Goal: Task Accomplishment & Management: Use online tool/utility

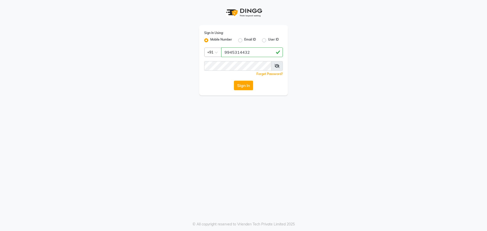
type input "9945314432"
click at [277, 67] on icon at bounding box center [277, 66] width 5 height 4
click at [246, 80] on div "Sign In Using: Mobile Number Email ID User ID Country Code × [PHONE_NUMBER] Rem…" at bounding box center [243, 60] width 89 height 70
click at [245, 85] on button "Sign In" at bounding box center [243, 86] width 19 height 10
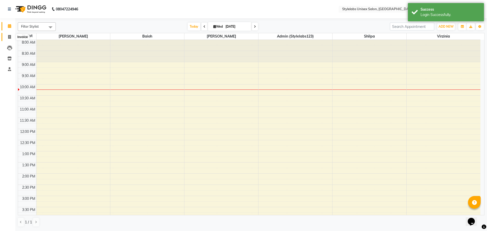
click at [7, 38] on span at bounding box center [9, 37] width 9 height 6
select select "6674"
select select "service"
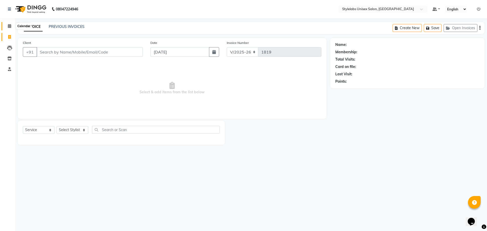
click at [8, 26] on icon at bounding box center [9, 26] width 3 height 4
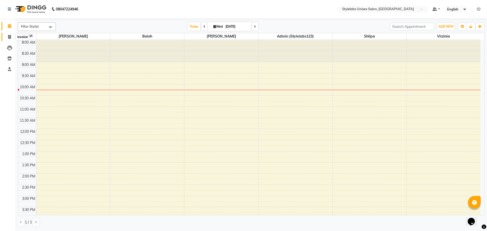
click at [9, 37] on icon at bounding box center [9, 37] width 3 height 4
select select "service"
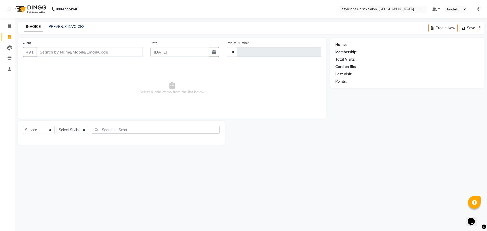
type input "1819"
select select "6674"
click at [62, 27] on link "PREVIOUS INVOICES" at bounding box center [67, 26] width 36 height 5
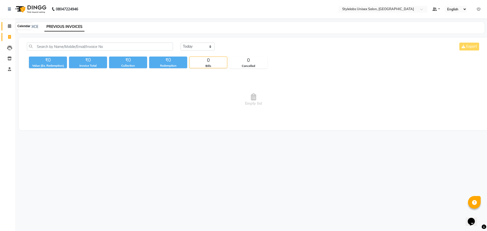
click at [9, 26] on icon at bounding box center [9, 26] width 3 height 4
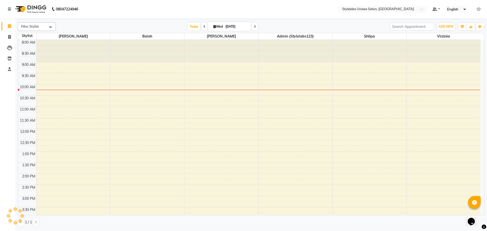
click at [229, 27] on input "[DATE]" at bounding box center [236, 27] width 25 height 8
select select "9"
select select "2025"
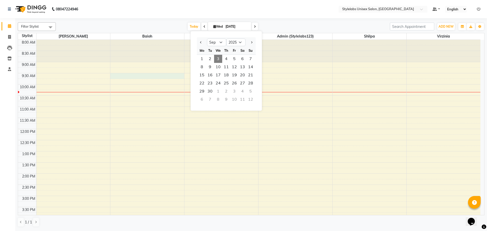
click at [110, 75] on div "8:00 AM 8:30 AM 9:00 AM 9:30 AM 10:00 AM 10:30 AM 11:00 AM 11:30 AM 12:00 PM 12…" at bounding box center [249, 207] width 463 height 335
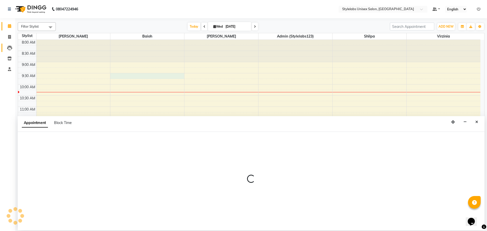
select select "60372"
select select "tentative"
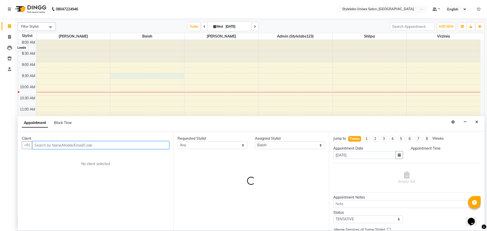
select select "570"
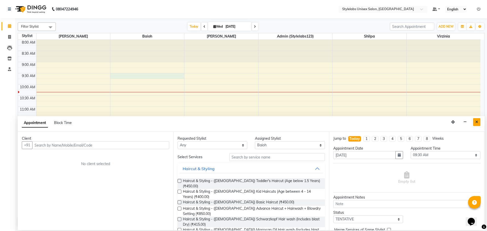
click at [479, 122] on button "Close" at bounding box center [476, 122] width 7 height 8
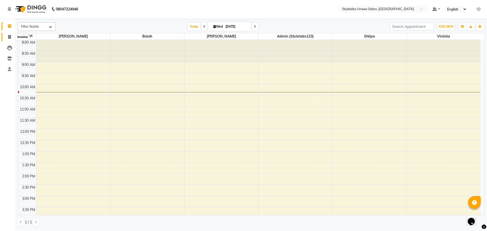
click at [8, 37] on icon at bounding box center [9, 37] width 3 height 4
select select "service"
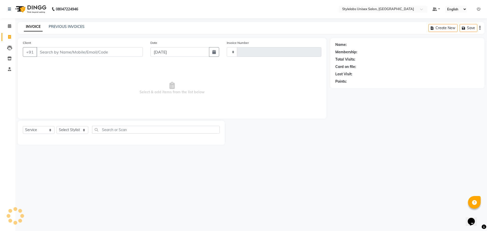
type input "1819"
select select "6674"
click at [66, 24] on div "PREVIOUS INVOICES" at bounding box center [67, 26] width 36 height 5
click at [56, 27] on link "PREVIOUS INVOICES" at bounding box center [67, 26] width 36 height 5
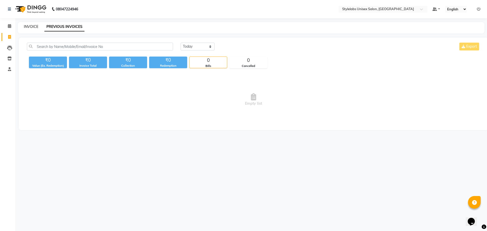
click at [28, 27] on link "INVOICE" at bounding box center [31, 26] width 14 height 5
select select "service"
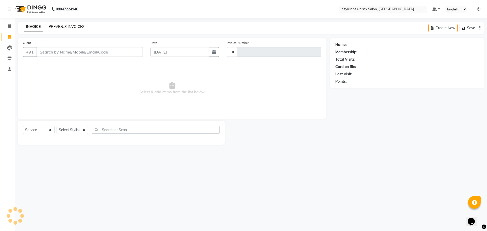
type input "1819"
select select "6674"
click at [66, 25] on link "PREVIOUS INVOICES" at bounding box center [67, 26] width 36 height 5
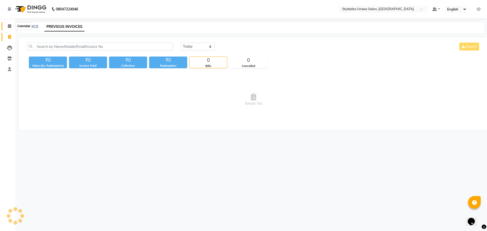
click at [10, 25] on icon at bounding box center [9, 26] width 3 height 4
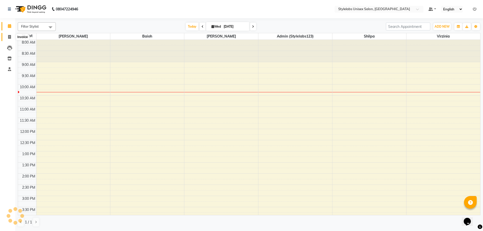
click at [8, 37] on icon at bounding box center [9, 37] width 3 height 4
select select "service"
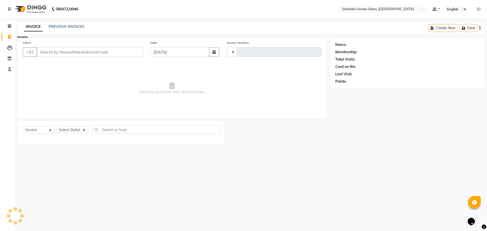
type input "1819"
select select "6674"
click at [67, 26] on link "PREVIOUS INVOICES" at bounding box center [67, 26] width 36 height 5
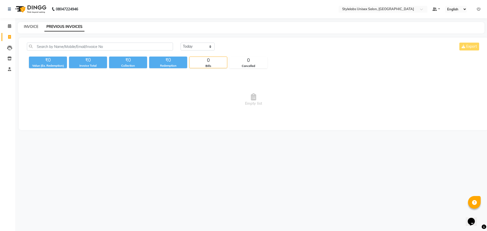
click at [29, 24] on link "INVOICE" at bounding box center [31, 26] width 14 height 5
select select "6674"
select select "service"
